Goal: Entertainment & Leisure: Consume media (video, audio)

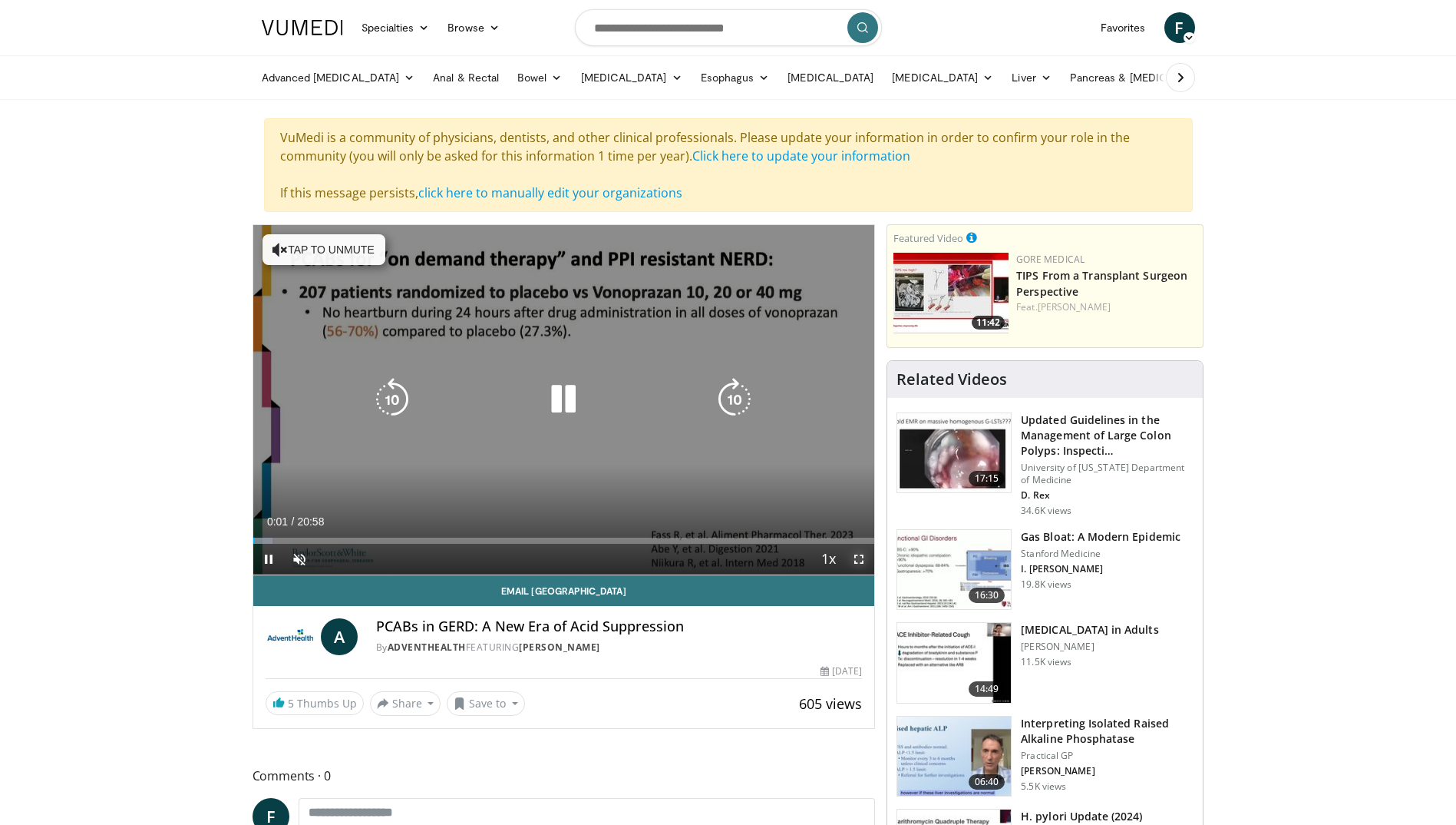
drag, startPoint x: 853, startPoint y: 554, endPoint x: 856, endPoint y: 611, distance: 57.1
click at [853, 554] on span "Video Player" at bounding box center [859, 559] width 31 height 31
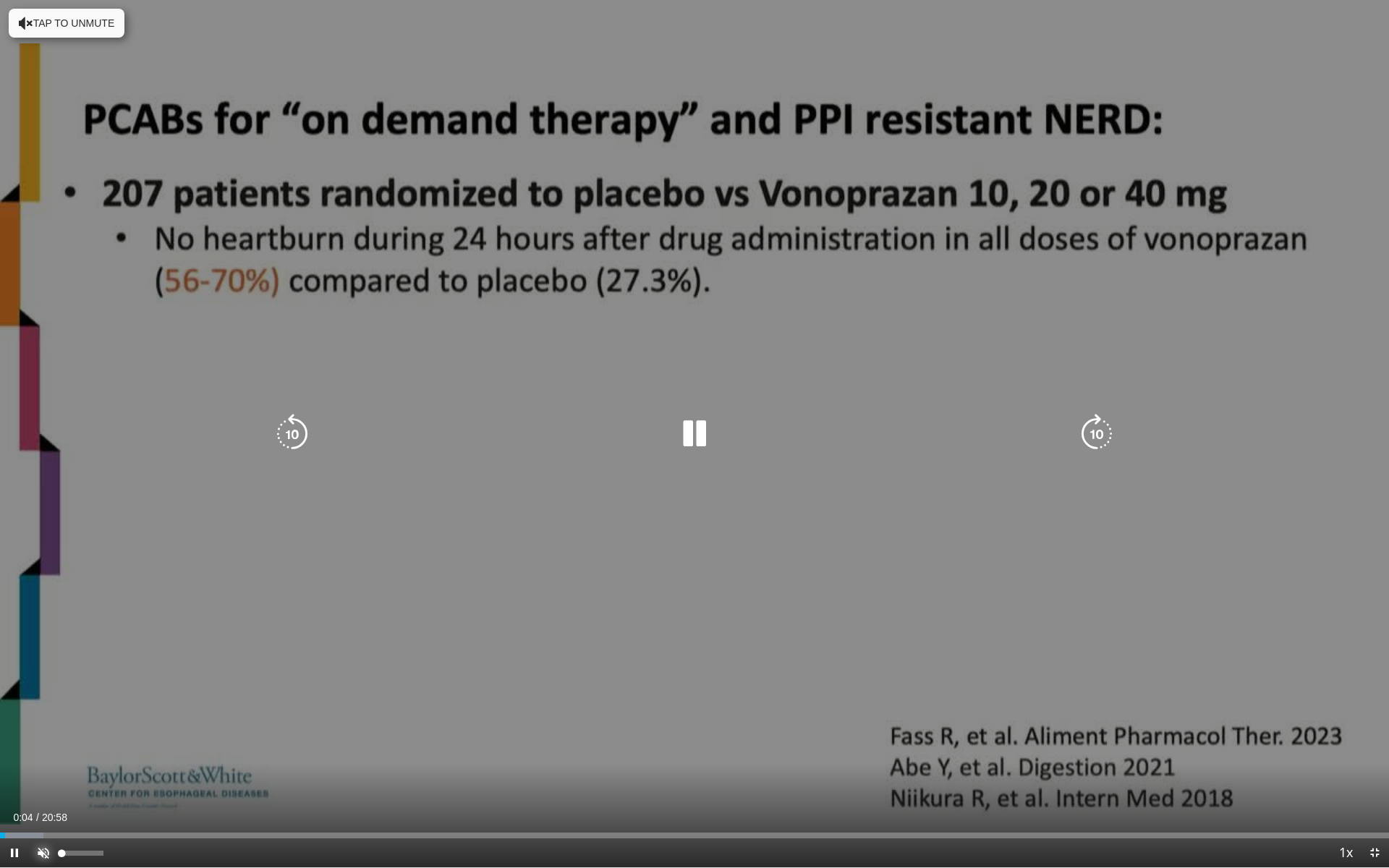
click at [44, 776] on span "Video Player" at bounding box center [43, 853] width 29 height 29
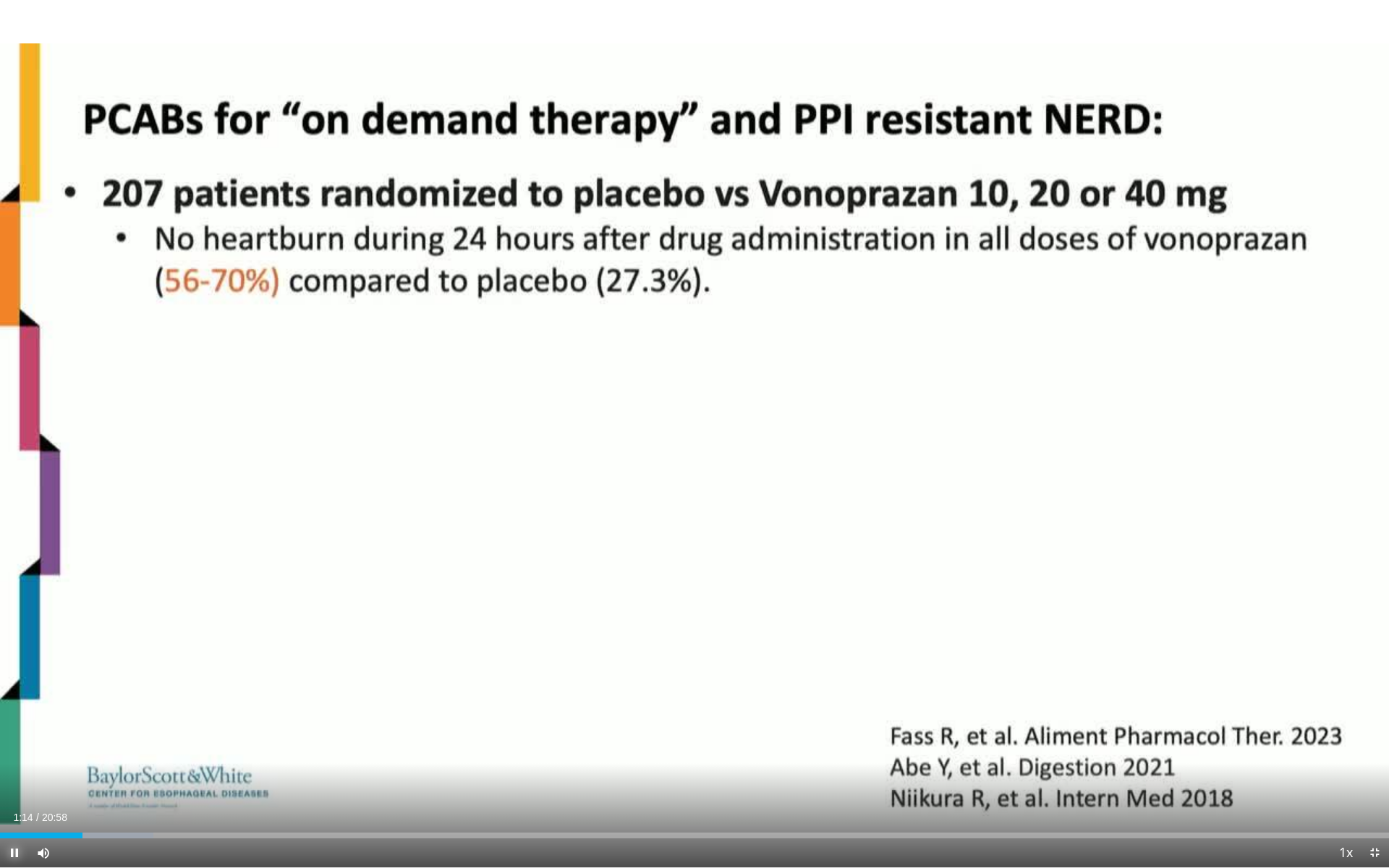
click at [11, 776] on span "Video Player" at bounding box center [14, 853] width 29 height 29
click at [18, 776] on span "Video Player" at bounding box center [14, 853] width 29 height 29
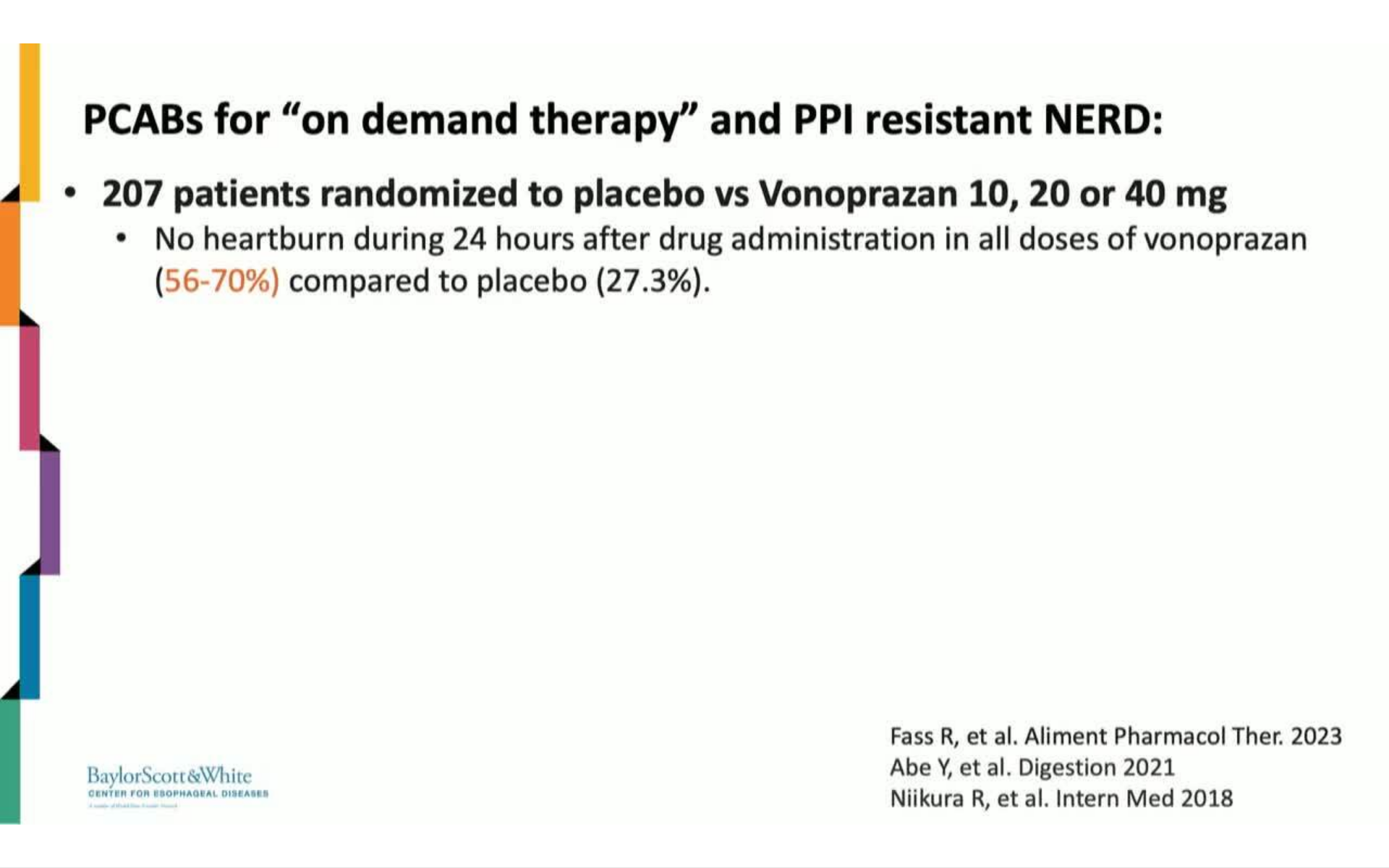
drag, startPoint x: 110, startPoint y: 858, endPoint x: 151, endPoint y: 867, distance: 42.0
click at [151, 776] on video-js "**********" at bounding box center [694, 434] width 1389 height 868
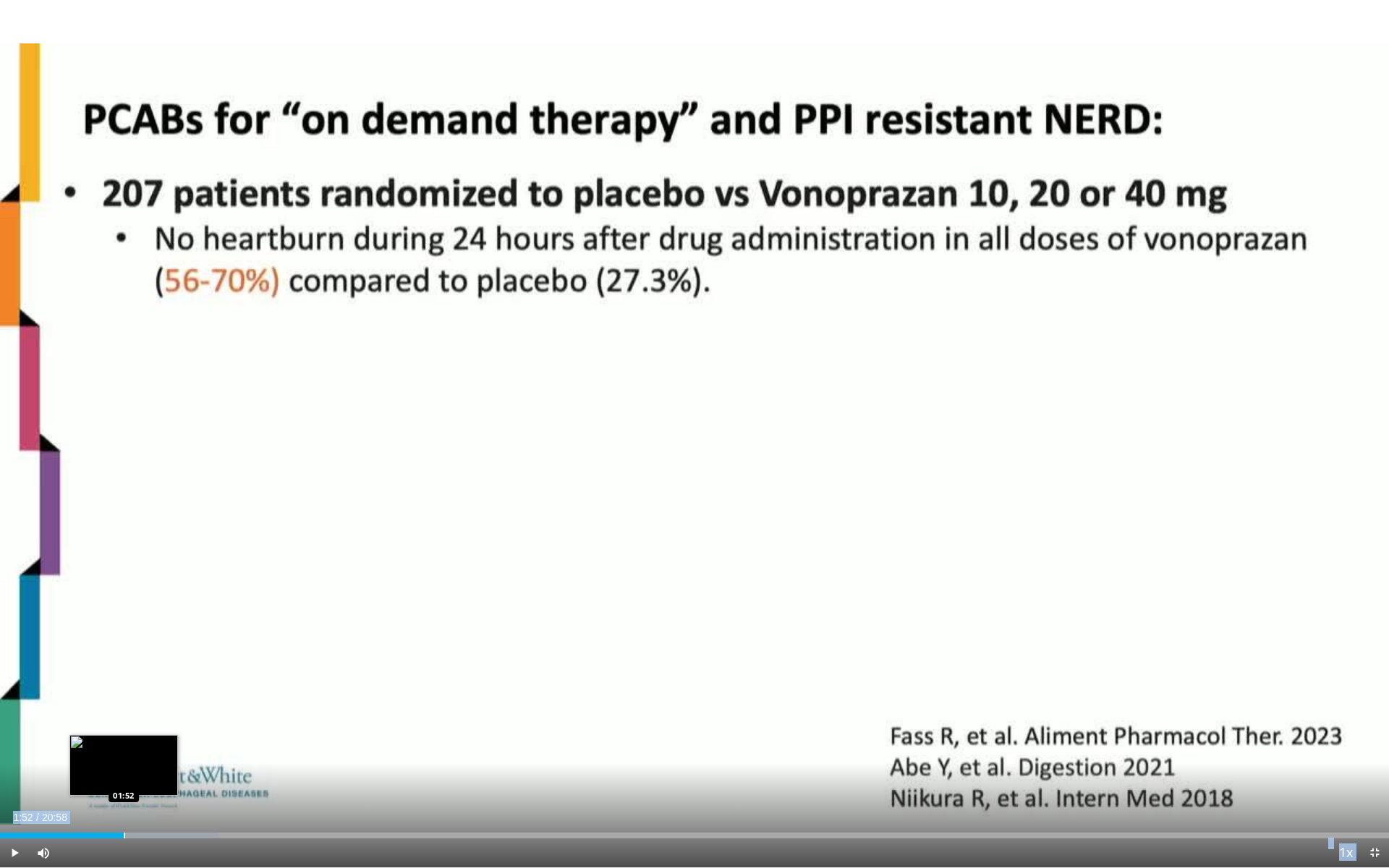
click at [124, 776] on div "Loaded : 15.75% 02:11 01:52" at bounding box center [694, 831] width 1389 height 14
click at [18, 776] on span "Video Player" at bounding box center [14, 853] width 29 height 29
click at [14, 776] on span "Video Player" at bounding box center [14, 853] width 29 height 29
click at [174, 776] on div "Progress Bar" at bounding box center [174, 835] width 2 height 6
click at [14, 776] on span "Video Player" at bounding box center [14, 853] width 29 height 29
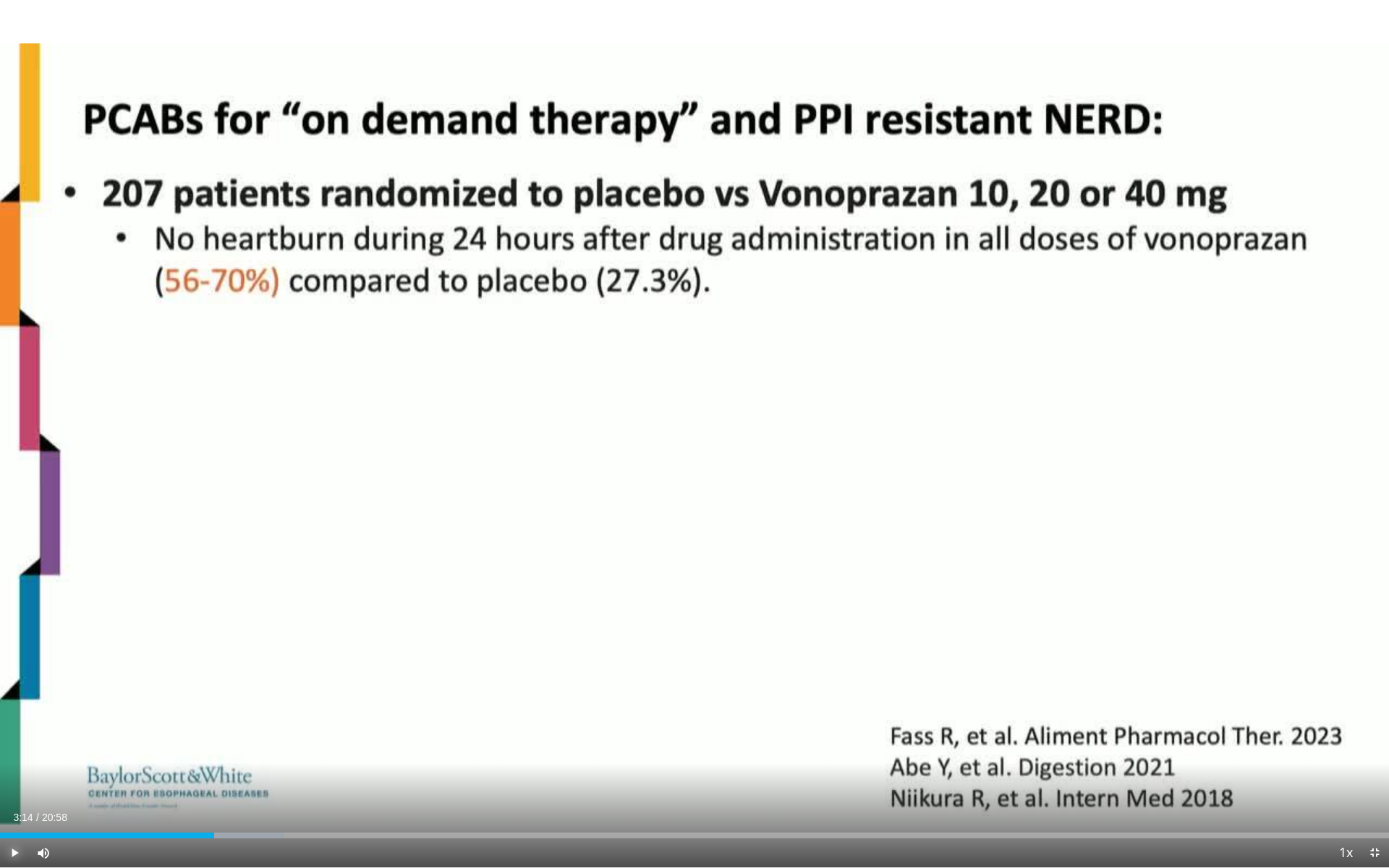
click at [18, 776] on span "Video Player" at bounding box center [14, 853] width 29 height 29
click at [305, 776] on div "Progress Bar" at bounding box center [269, 835] width 102 height 6
click at [371, 776] on div "Loaded : 29.15% 05:04 05:37" at bounding box center [694, 835] width 1389 height 6
click at [11, 776] on span "Video Player" at bounding box center [14, 853] width 29 height 29
click at [11, 776] on span "Video Player" at bounding box center [14, 853] width 29 height 29
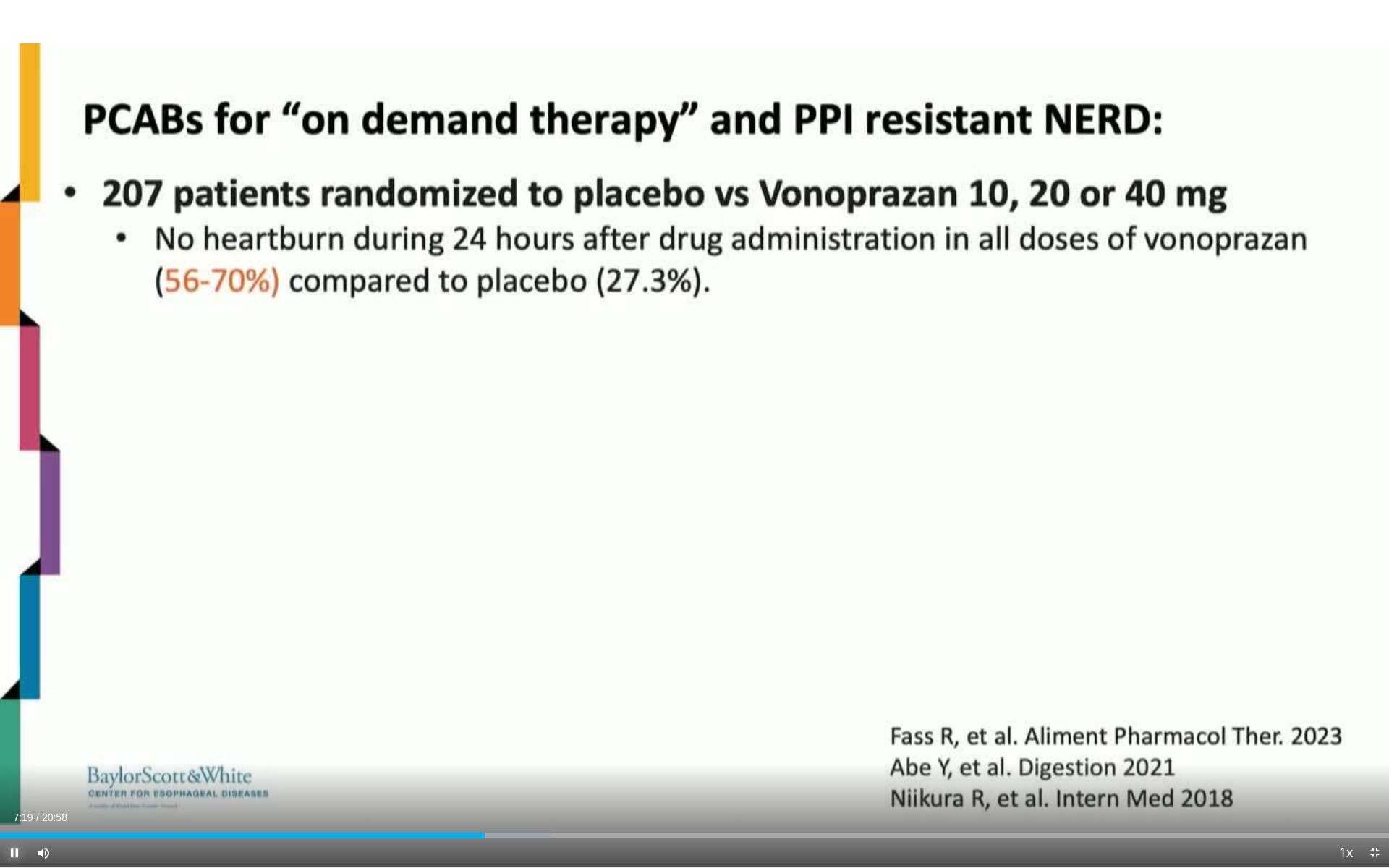
click at [18, 776] on span "Video Player" at bounding box center [14, 853] width 29 height 29
click at [476, 776] on div "Progress Bar" at bounding box center [476, 835] width 2 height 6
click at [21, 776] on span "Video Player" at bounding box center [14, 853] width 29 height 29
click at [492, 776] on div "Progress Bar" at bounding box center [492, 835] width 2 height 6
click at [546, 776] on div "Progress Bar" at bounding box center [546, 835] width 2 height 6
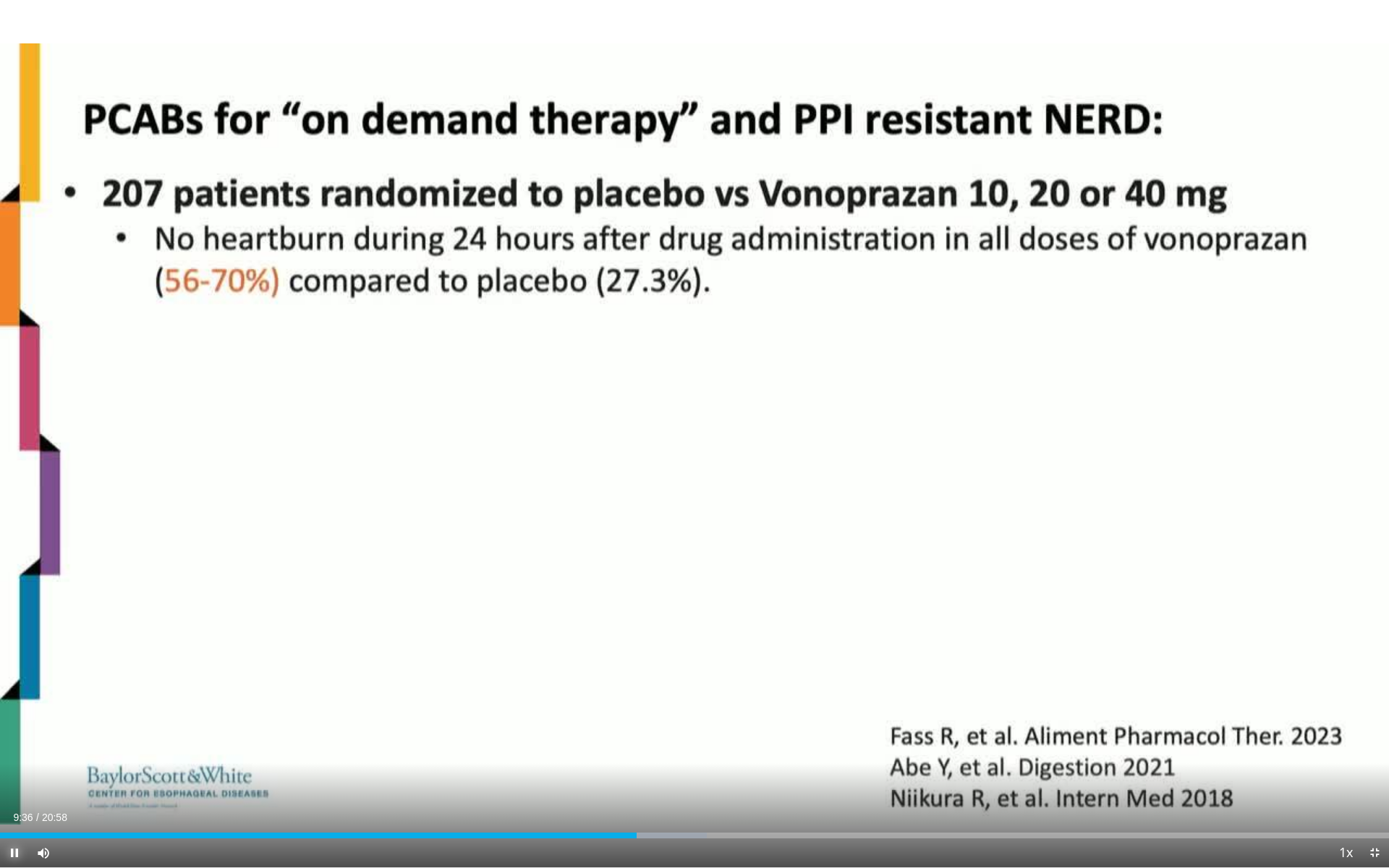
click at [14, 776] on span "Video Player" at bounding box center [14, 853] width 29 height 29
click at [18, 776] on span "Video Player" at bounding box center [14, 853] width 29 height 29
click at [662, 776] on div "Progress Bar" at bounding box center [663, 835] width 2 height 6
click at [698, 776] on div "Loaded : 52.79% 10:32 10:32" at bounding box center [694, 831] width 1389 height 14
click at [21, 776] on span "Video Player" at bounding box center [14, 853] width 29 height 29
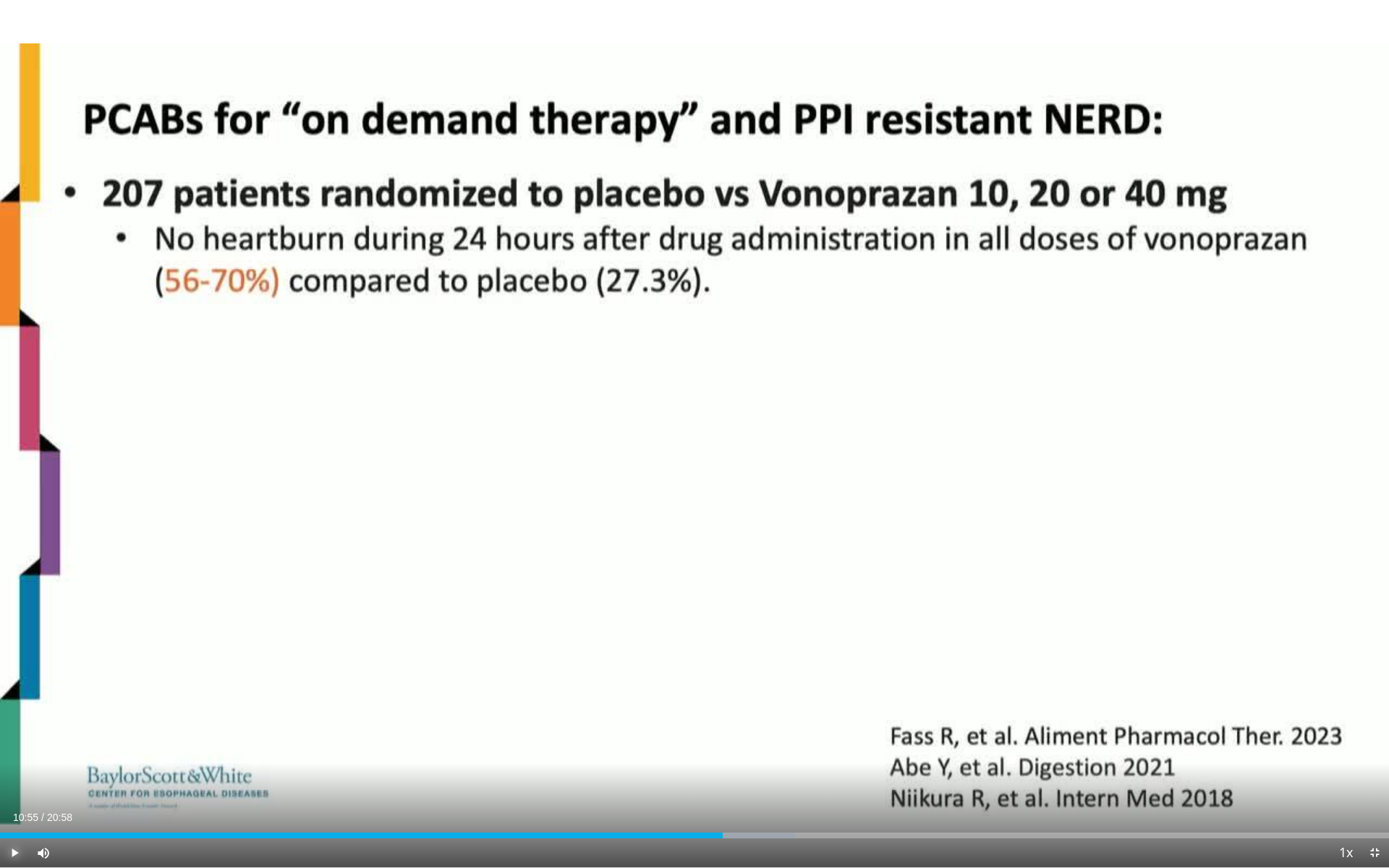
click at [12, 776] on span "Video Player" at bounding box center [14, 853] width 29 height 29
click at [18, 776] on span "Video Player" at bounding box center [14, 853] width 29 height 29
click at [9, 776] on span "Video Player" at bounding box center [14, 853] width 29 height 29
click at [16, 776] on span "Video Player" at bounding box center [14, 853] width 29 height 29
click at [15, 776] on span "Video Player" at bounding box center [14, 853] width 29 height 29
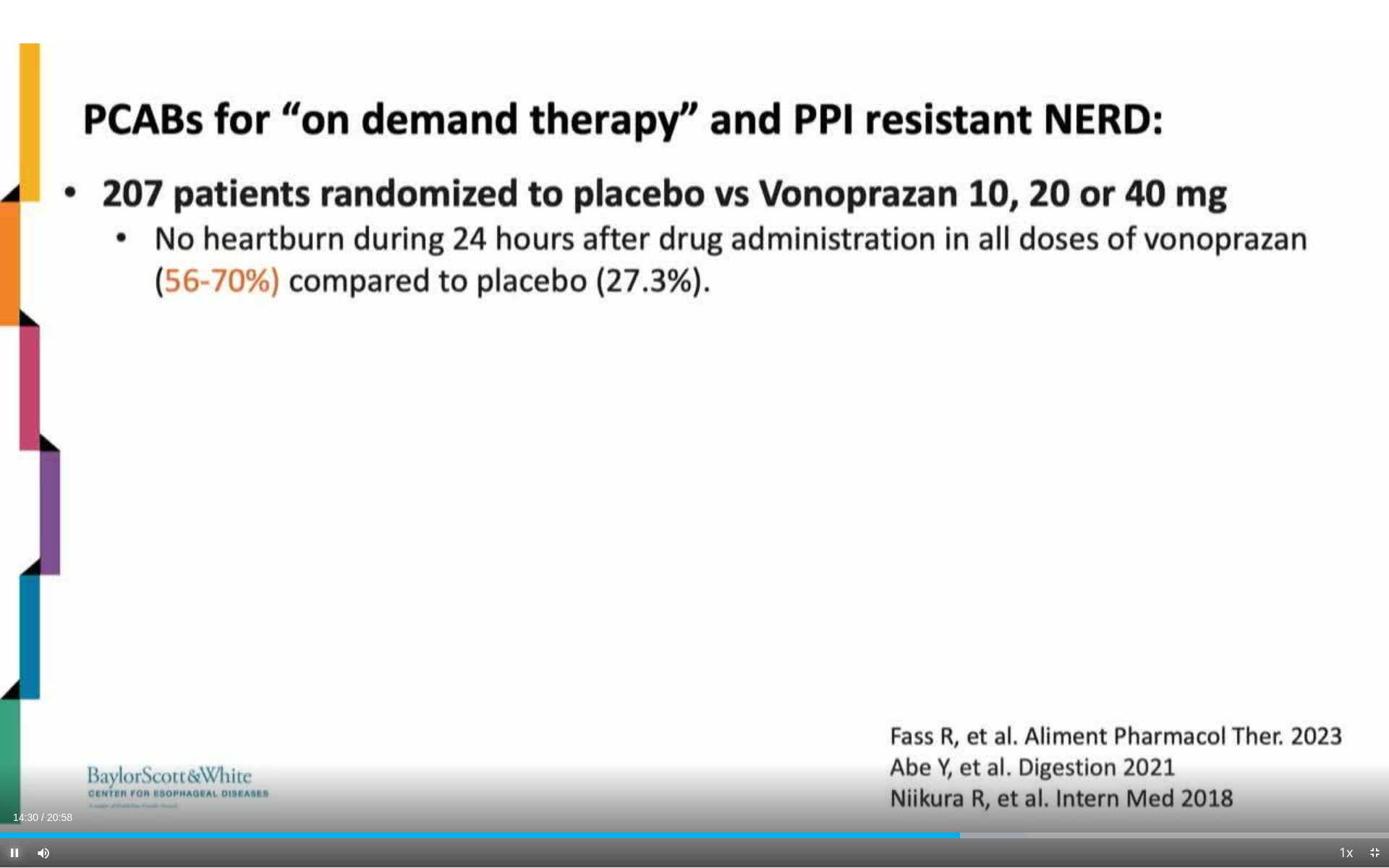
click at [16, 776] on span "Video Player" at bounding box center [14, 853] width 29 height 29
click at [11, 776] on span "Video Player" at bounding box center [14, 853] width 29 height 29
click at [18, 776] on span "Video Player" at bounding box center [14, 853] width 29 height 29
click at [10, 776] on span "Video Player" at bounding box center [14, 853] width 29 height 29
click at [1157, 776] on div "Progress Bar" at bounding box center [1158, 835] width 2 height 6
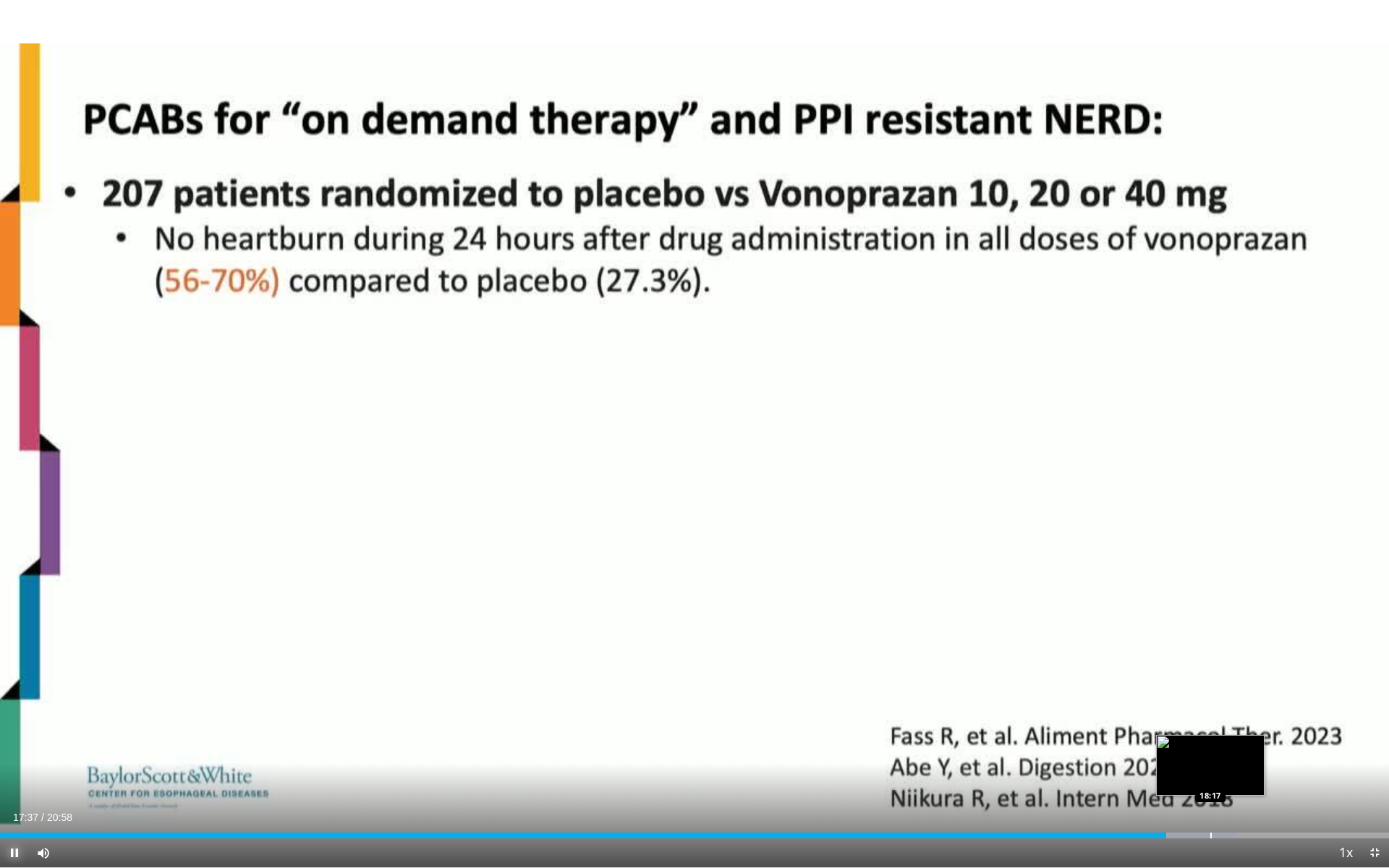
click at [1210, 776] on div "Progress Bar" at bounding box center [1211, 835] width 2 height 6
click at [1233, 776] on div "Loaded : 92.18% 18:38 18:38" at bounding box center [694, 831] width 1389 height 14
click at [1263, 776] on div "Progress Bar" at bounding box center [1263, 835] width 2 height 6
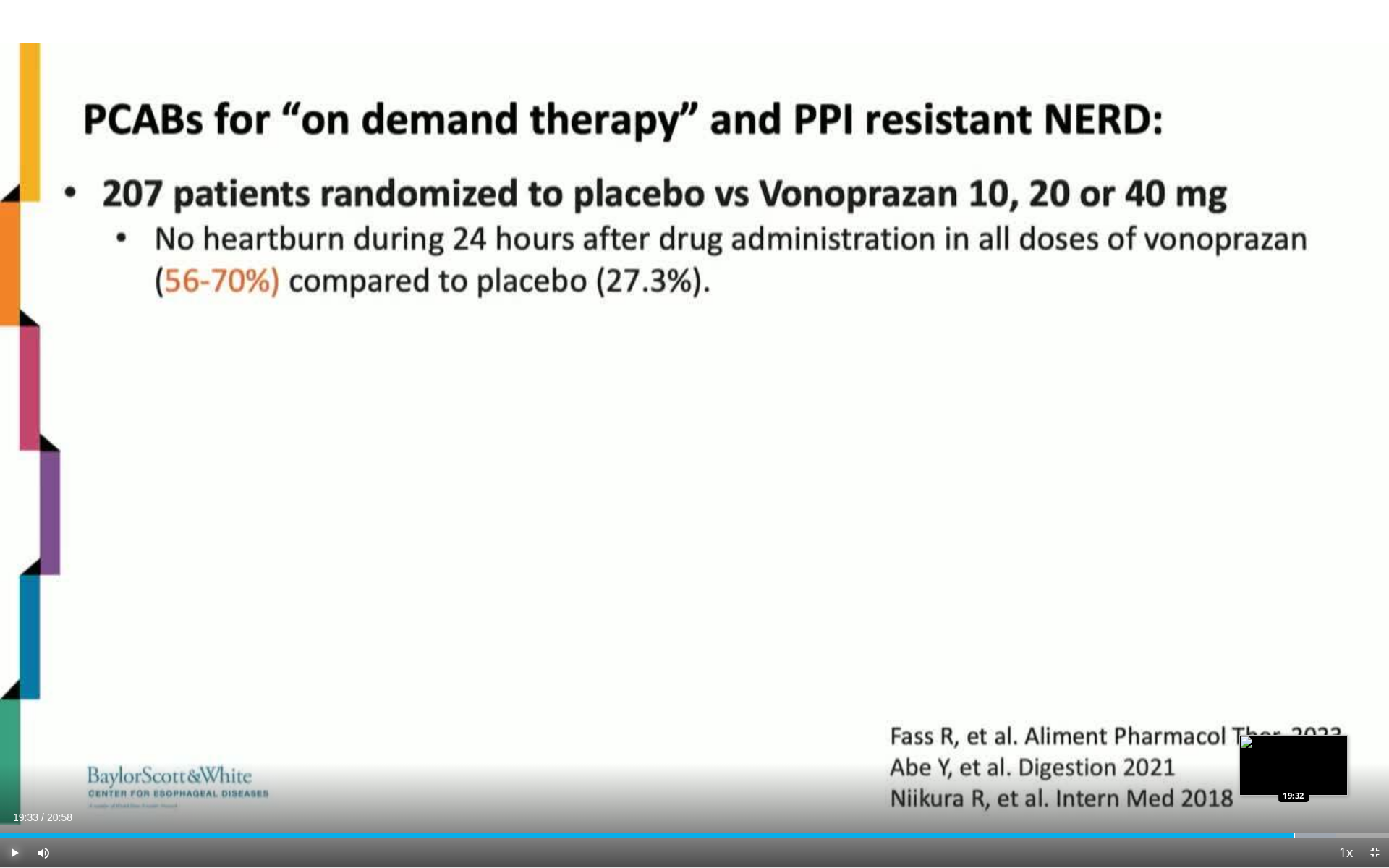
click at [1294, 776] on div "Progress Bar" at bounding box center [1294, 835] width 2 height 6
click at [1322, 776] on div "Progress Bar" at bounding box center [1323, 835] width 2 height 6
click at [1361, 776] on div "Progress Bar" at bounding box center [1362, 835] width 2 height 6
click at [1371, 776] on span "Video Player" at bounding box center [1375, 853] width 29 height 29
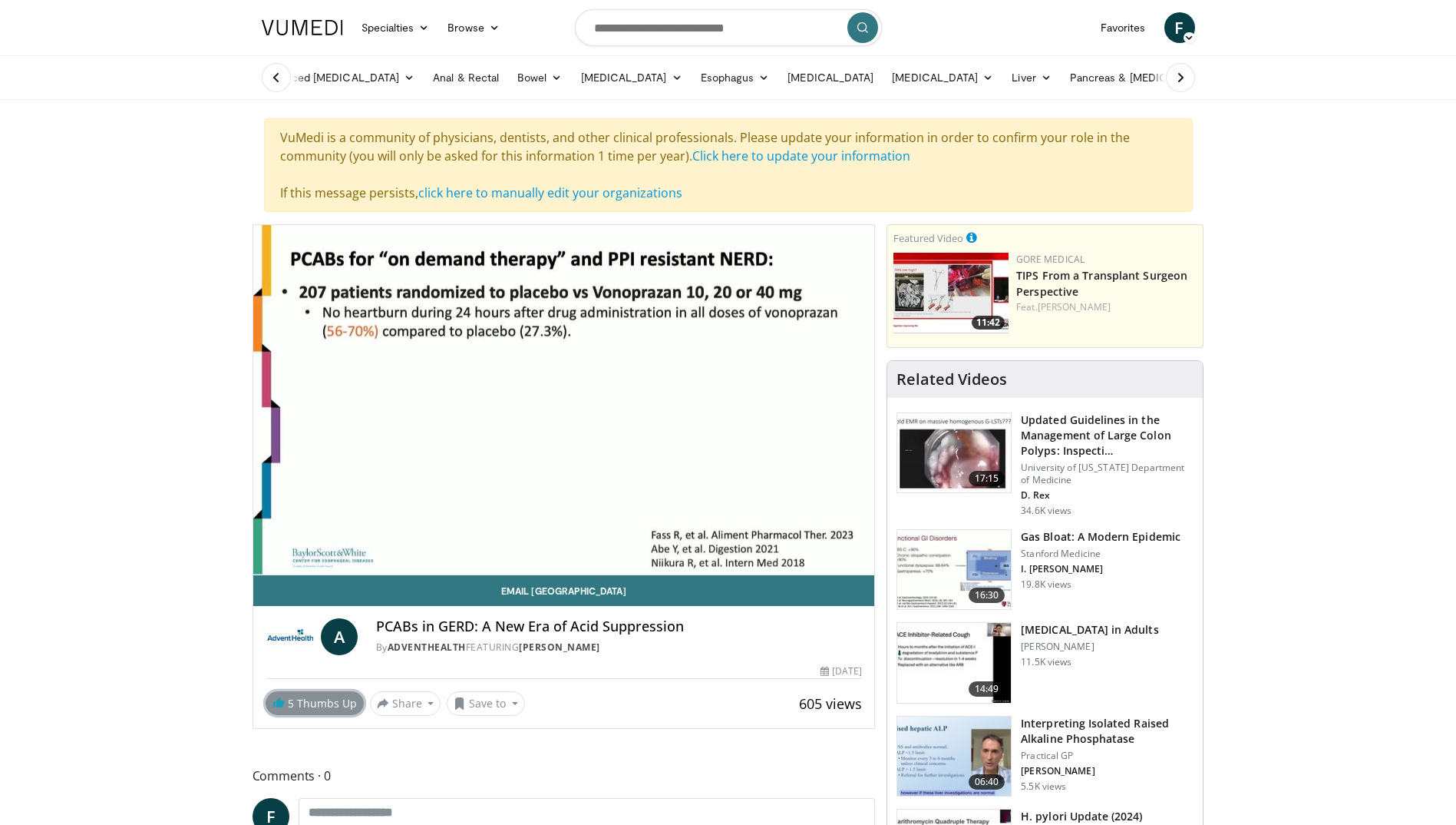
click at [329, 705] on link "5 Thumbs Up" at bounding box center [315, 702] width 99 height 23
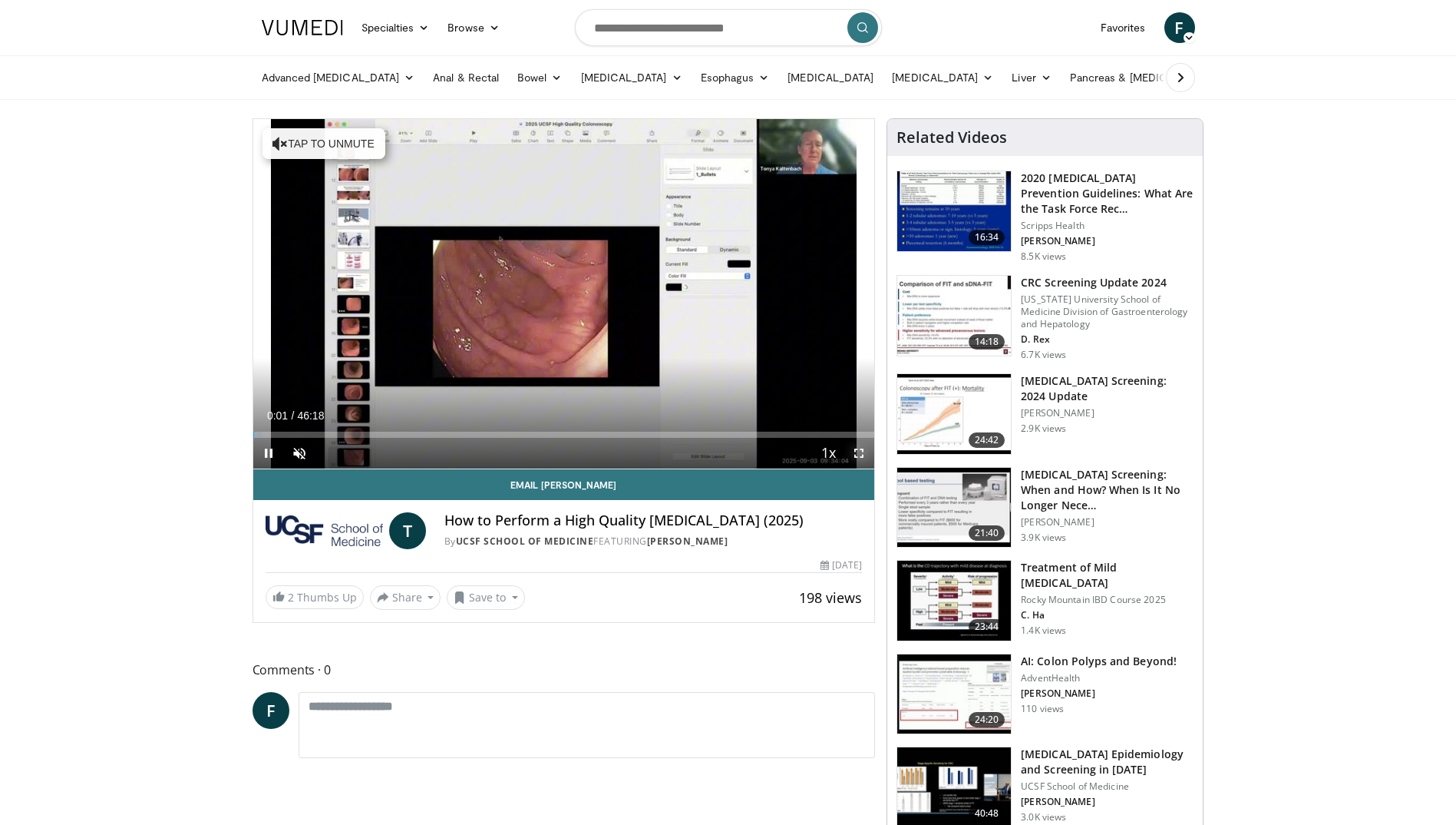
click at [857, 448] on span "Video Player" at bounding box center [859, 453] width 31 height 31
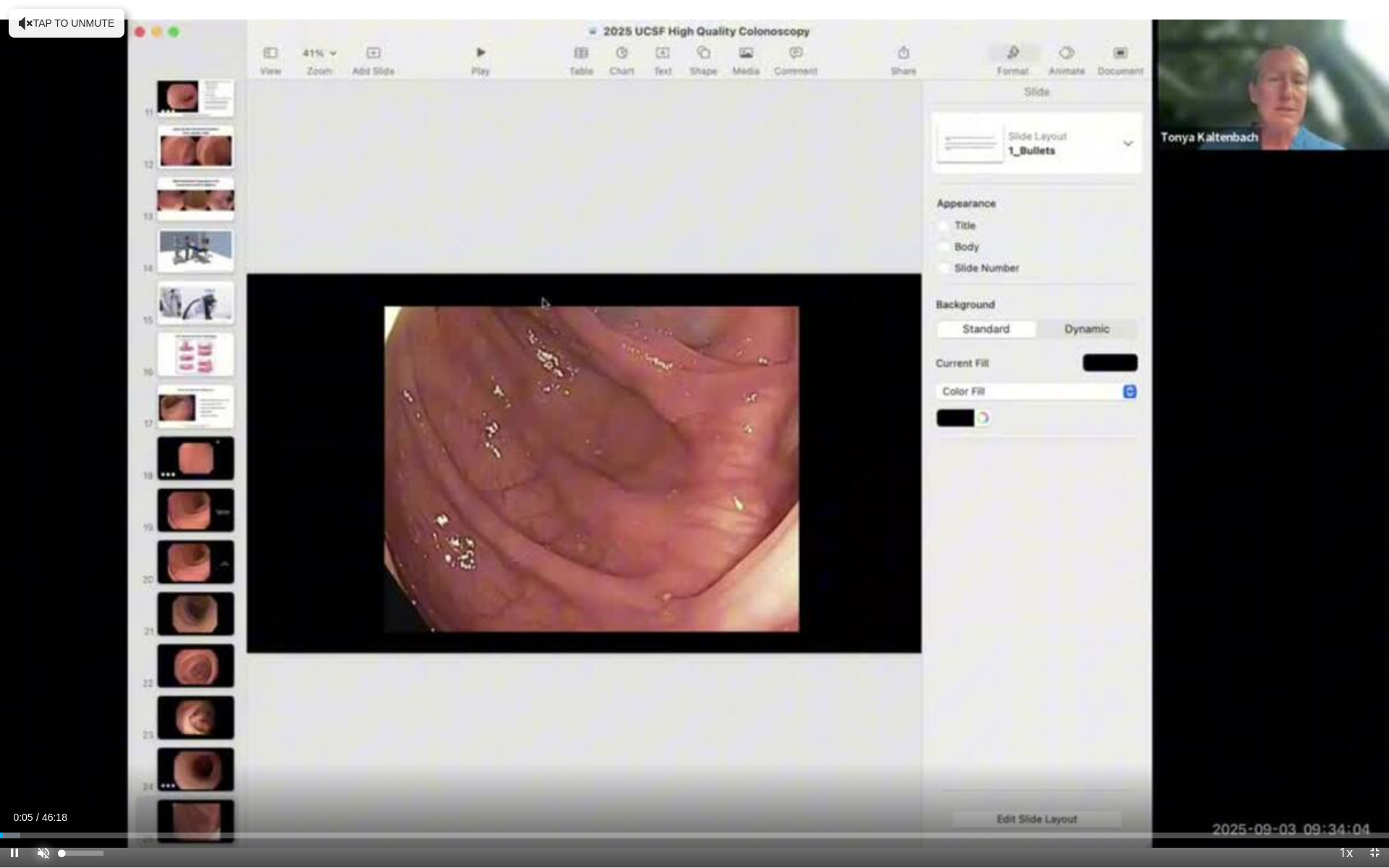
click at [37, 776] on span "Video Player" at bounding box center [43, 853] width 29 height 29
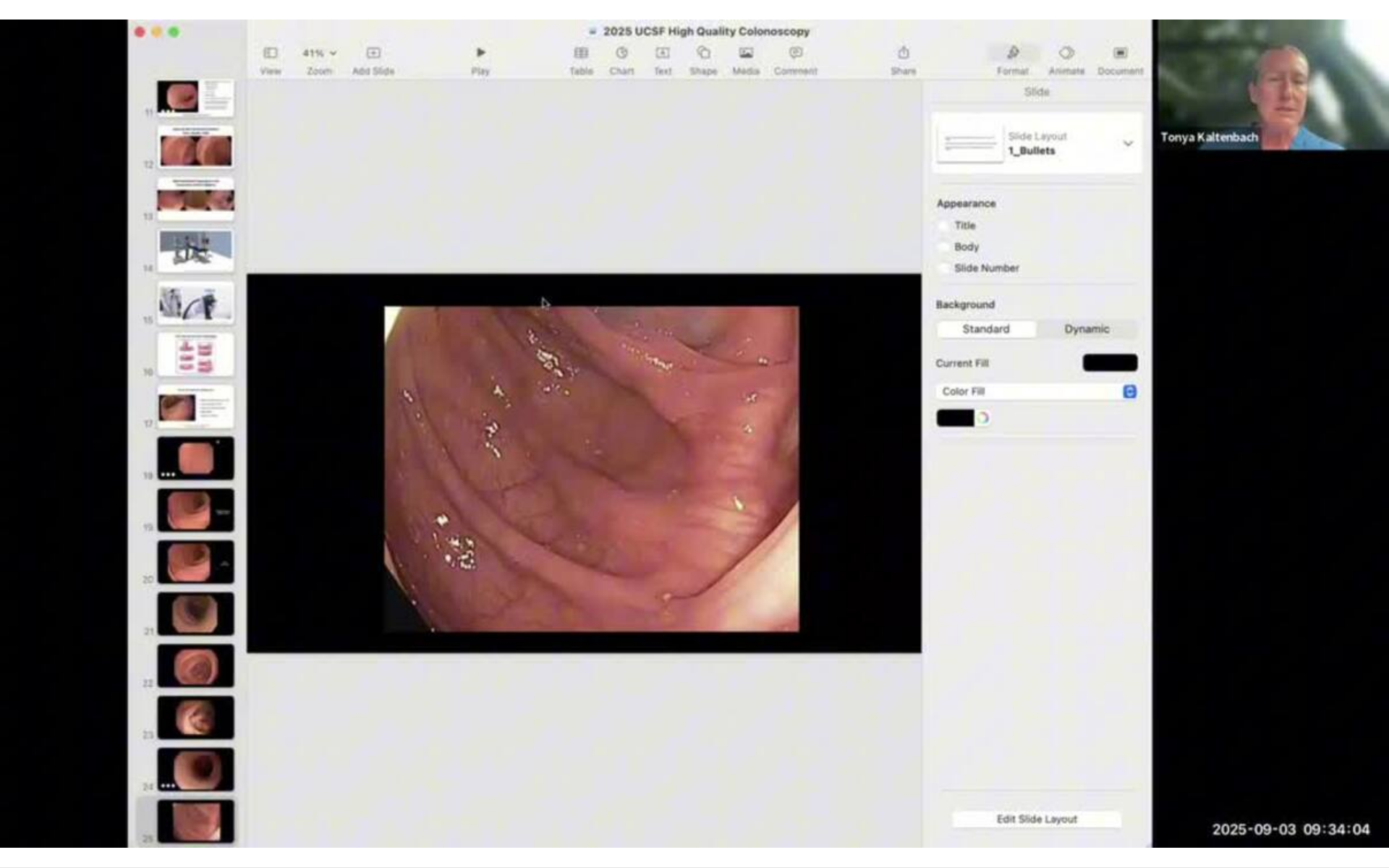
click at [311, 776] on video-js "**********" at bounding box center [694, 434] width 1389 height 868
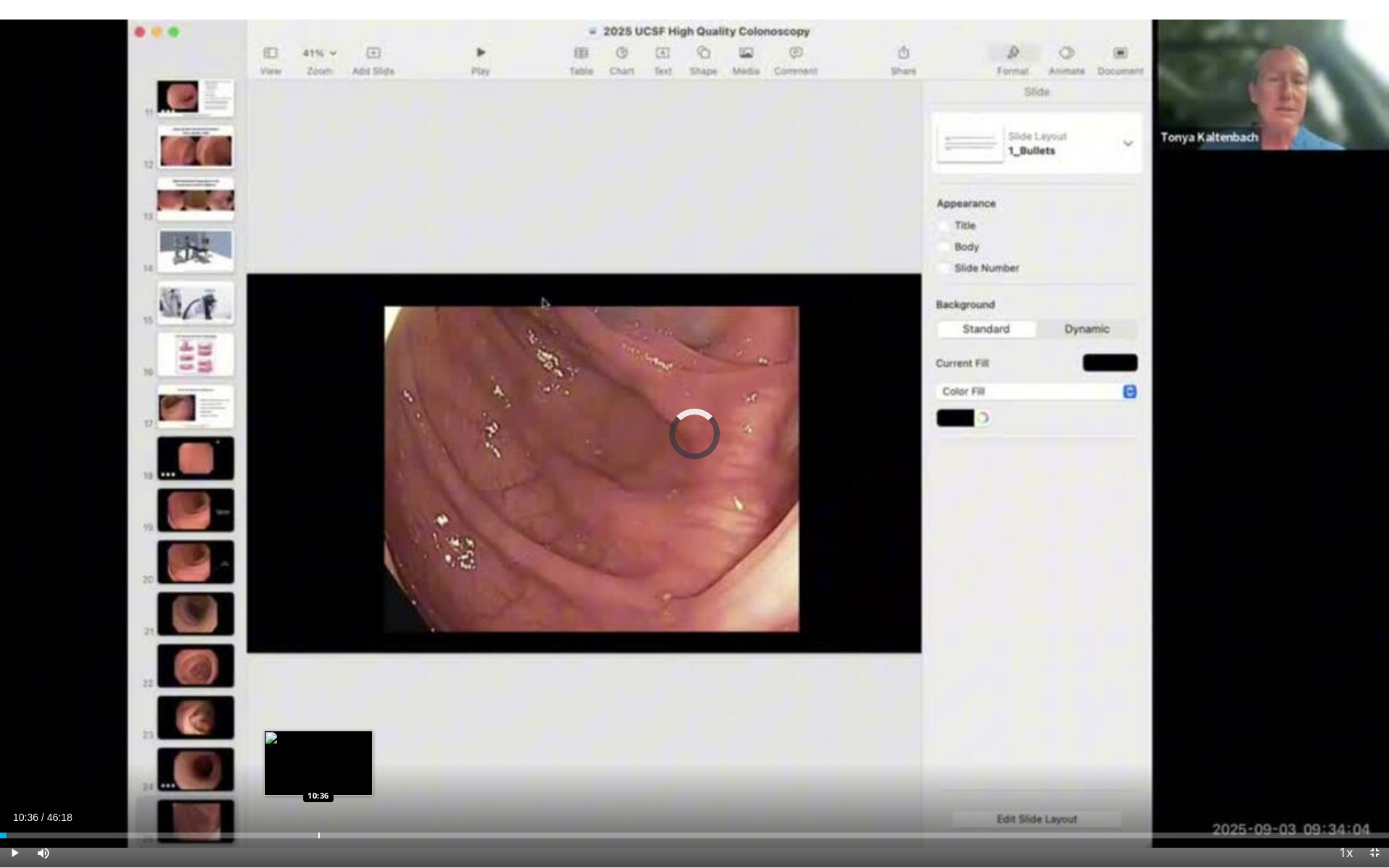
click at [318, 776] on div "Progress Bar" at bounding box center [319, 835] width 2 height 6
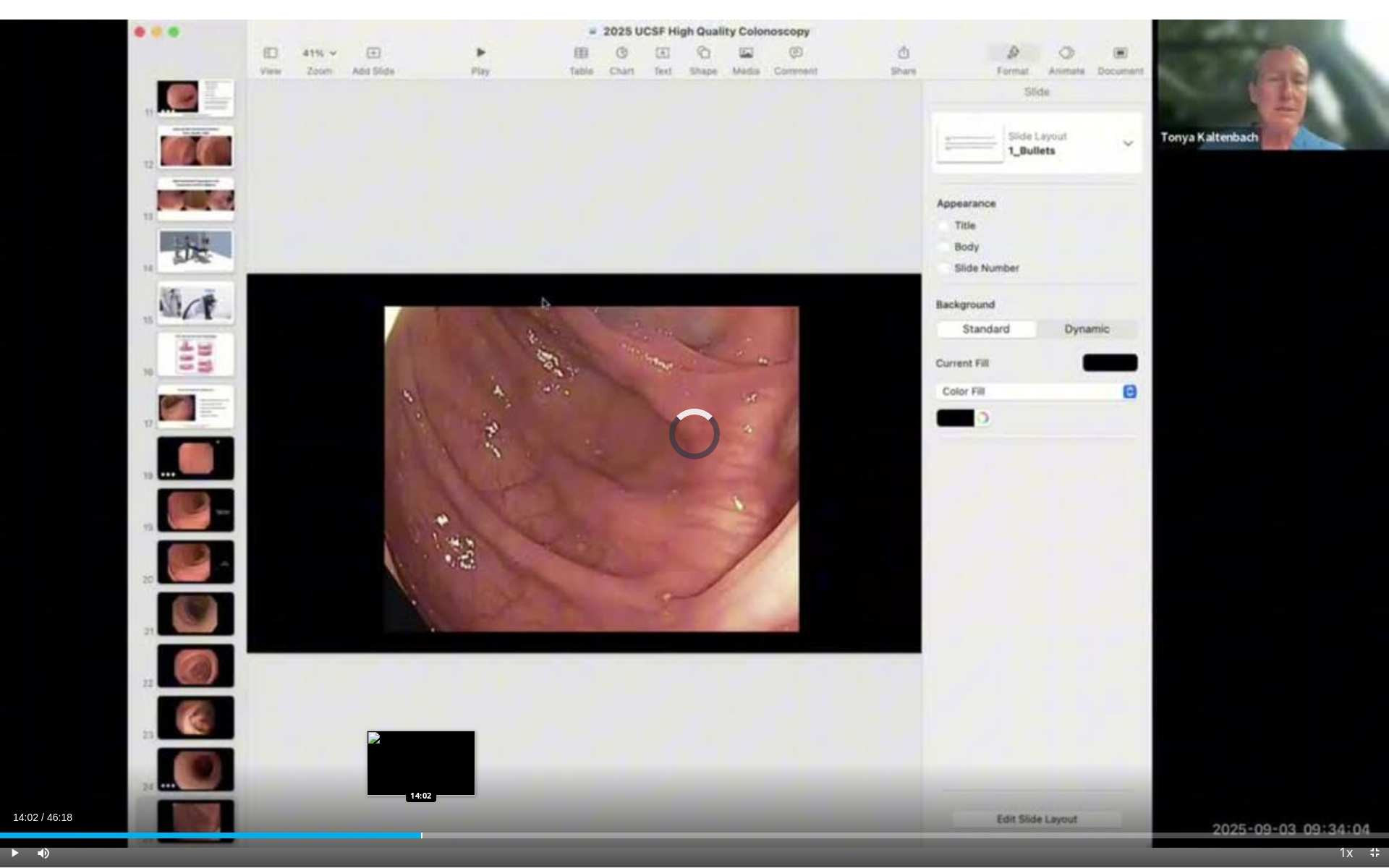
click at [421, 776] on div "Progress Bar" at bounding box center [422, 835] width 2 height 6
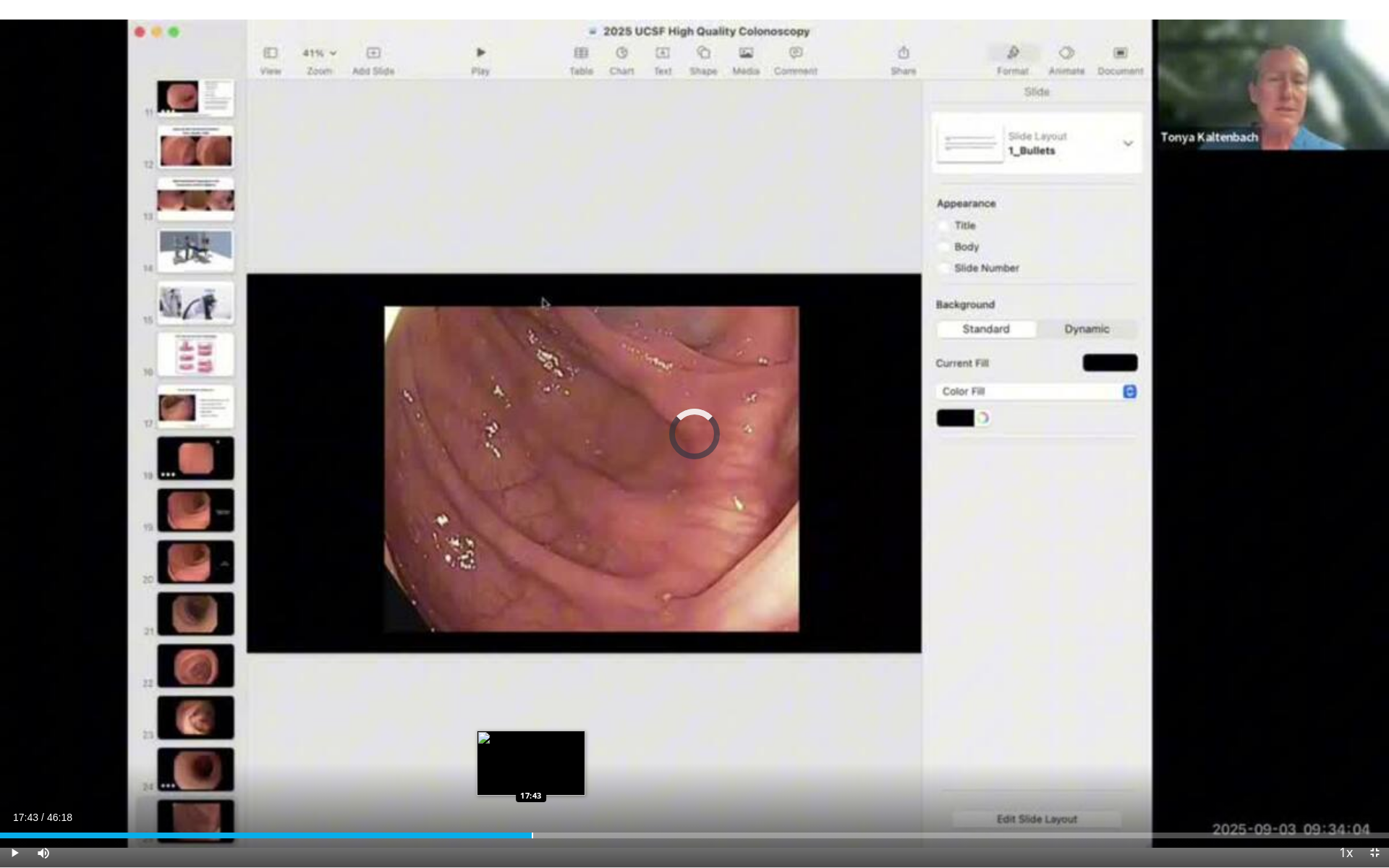
click at [532, 776] on div "Progress Bar" at bounding box center [533, 835] width 2 height 6
click at [14, 776] on span "Video Player" at bounding box center [14, 853] width 29 height 29
click at [14, 776] on span "Video Player" at bounding box center [14, 853] width 29 height 29
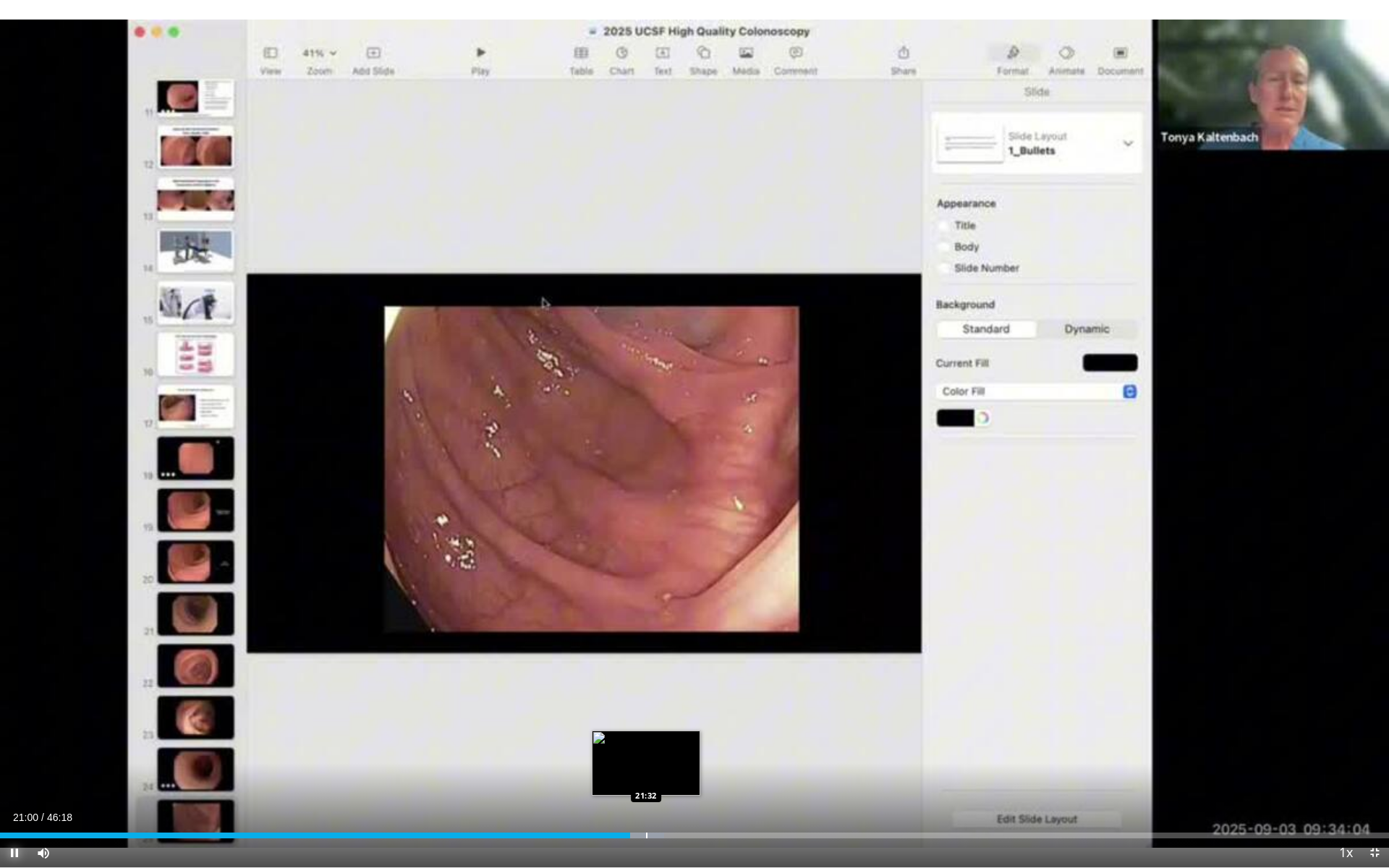
click at [646, 776] on div "Progress Bar" at bounding box center [647, 835] width 2 height 6
click at [626, 776] on div "Loaded : 0.00% 20:53 20:50" at bounding box center [694, 831] width 1389 height 14
click at [629, 776] on div "Progress Bar" at bounding box center [630, 835] width 2 height 6
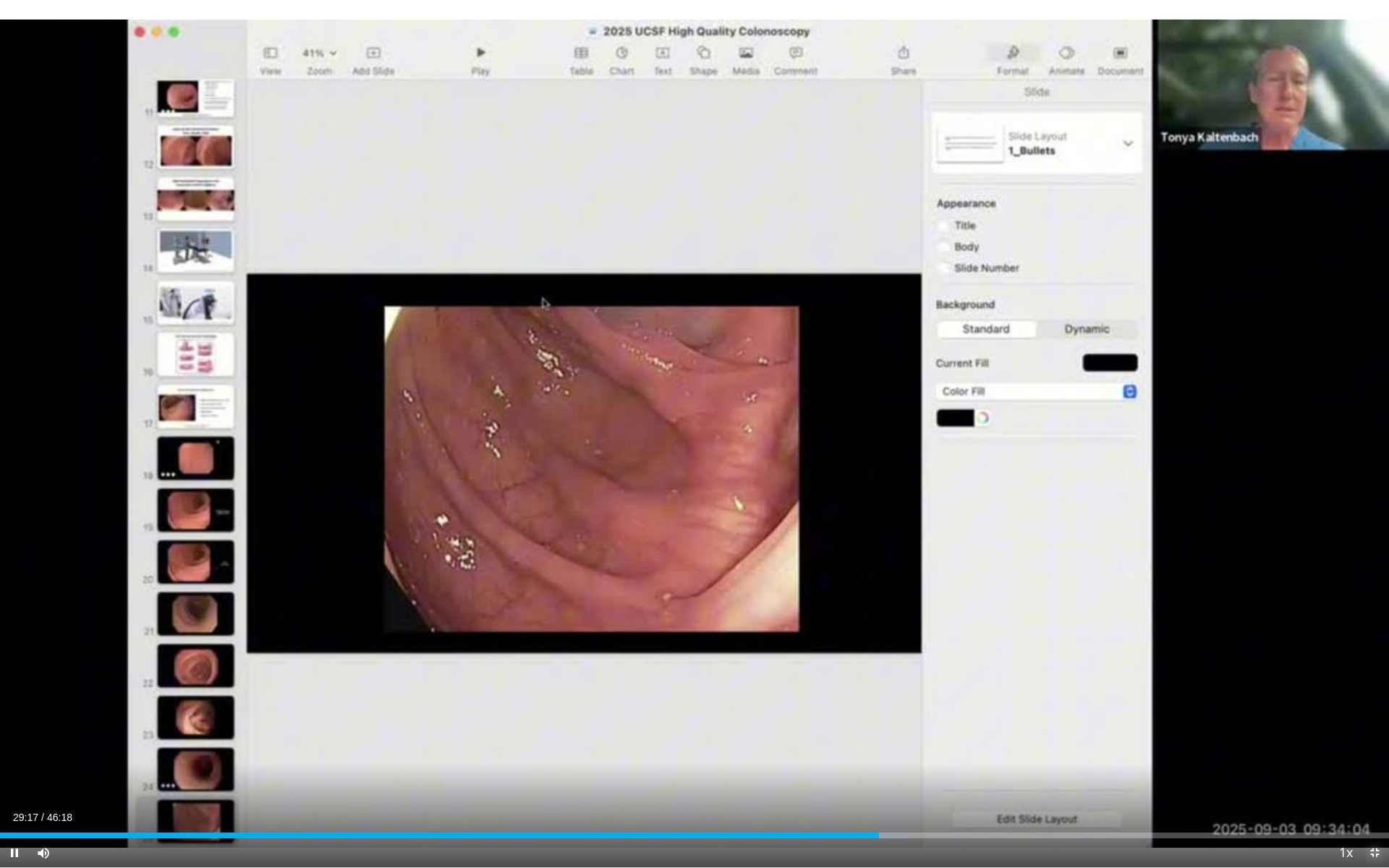
click at [1370, 776] on span "Video Player" at bounding box center [1375, 853] width 29 height 29
